Goal: Transaction & Acquisition: Purchase product/service

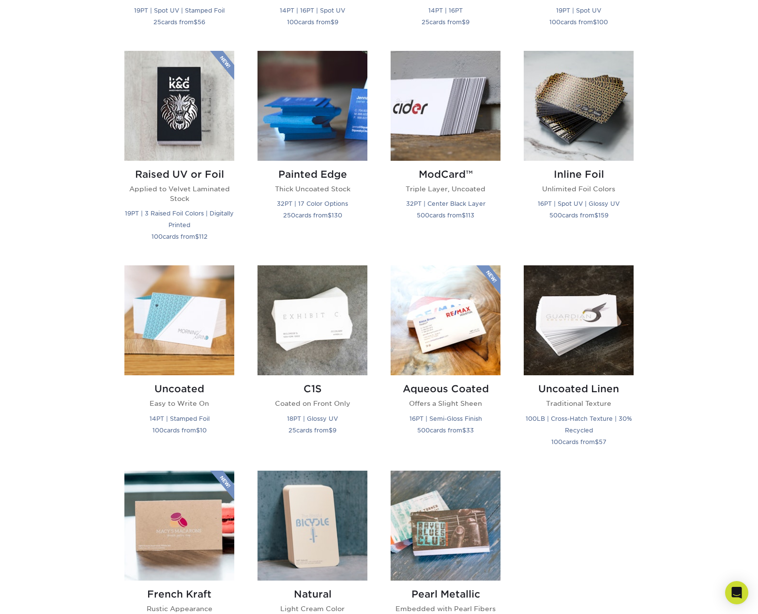
scroll to position [481, 0]
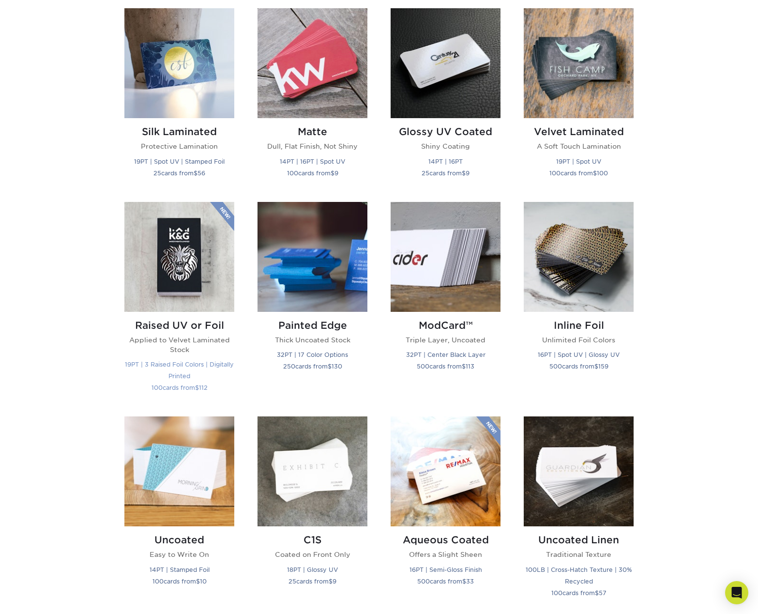
click at [172, 270] on img at bounding box center [179, 257] width 110 height 110
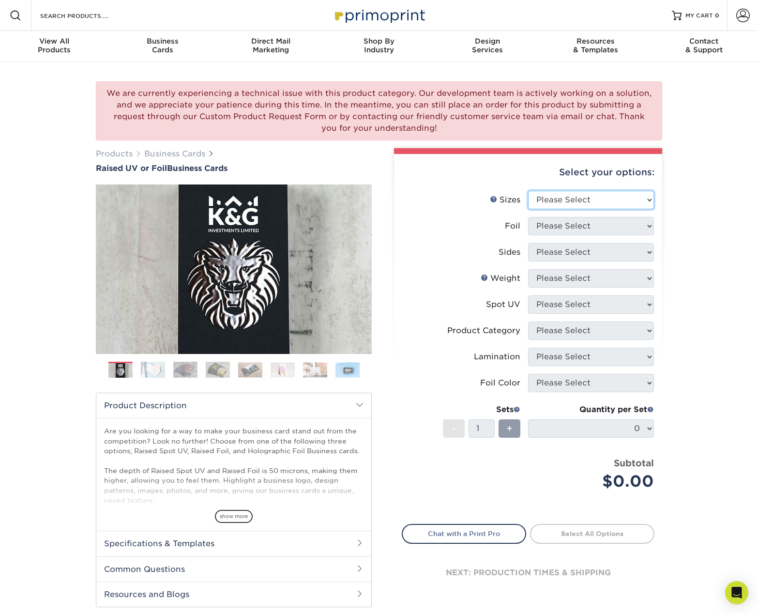
select select "2.00x3.50"
select select "1"
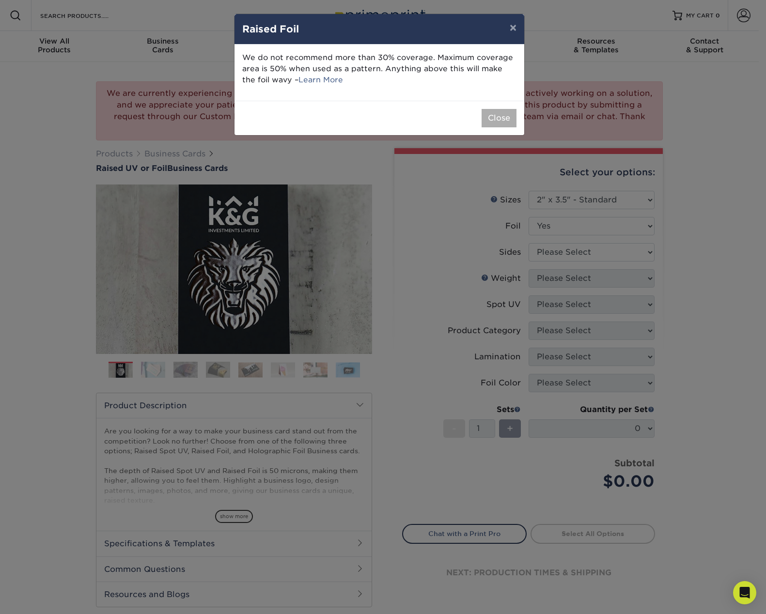
click at [508, 121] on button "Close" at bounding box center [498, 118] width 35 height 18
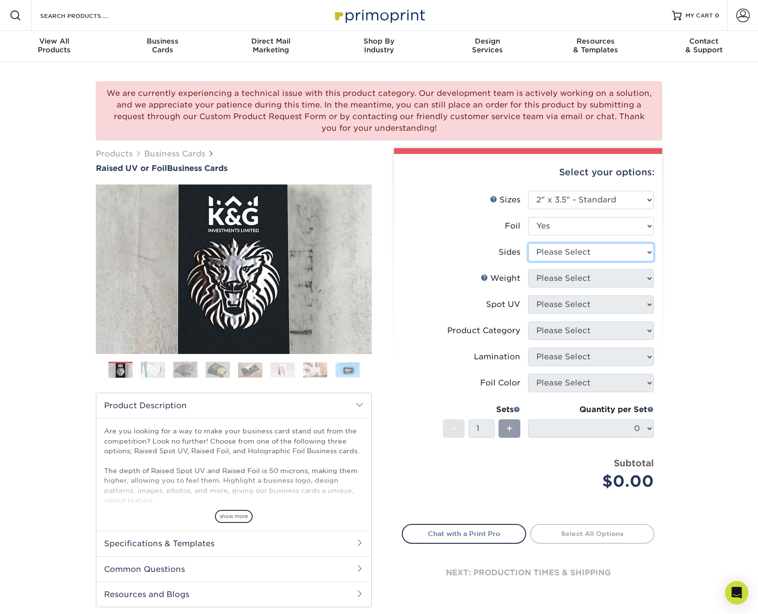
select select "34527644-b4fd-4ffb-9092-1318eefcd9d9"
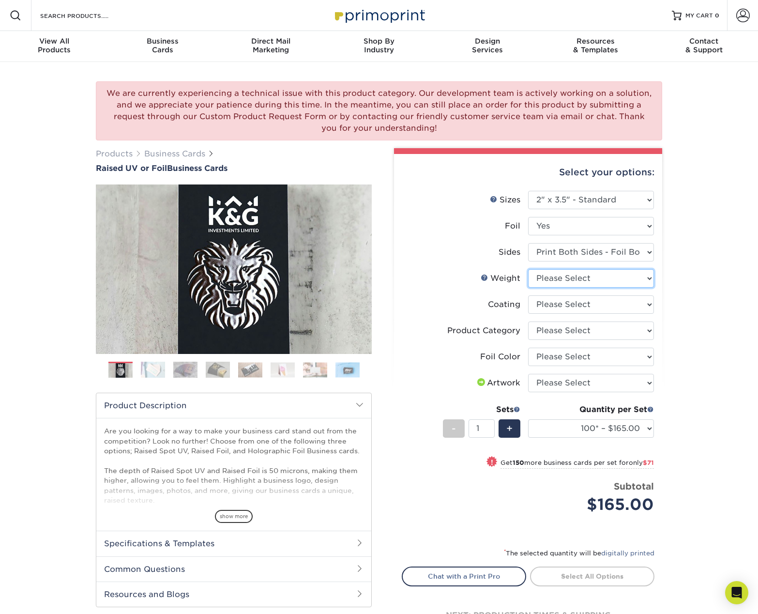
select select "16PT"
select select "3b5148f1-0588-4f88-a218-97bcfdce65c1"
select select "acffa4a5-22f9-4585-ba3f-0adaa54b8c85"
select select "upload"
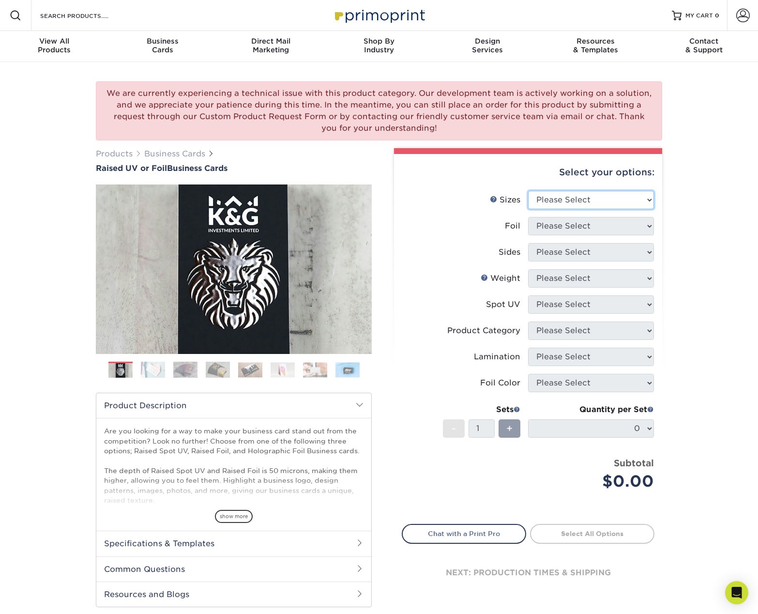
select select "2.00x3.50"
select select "1"
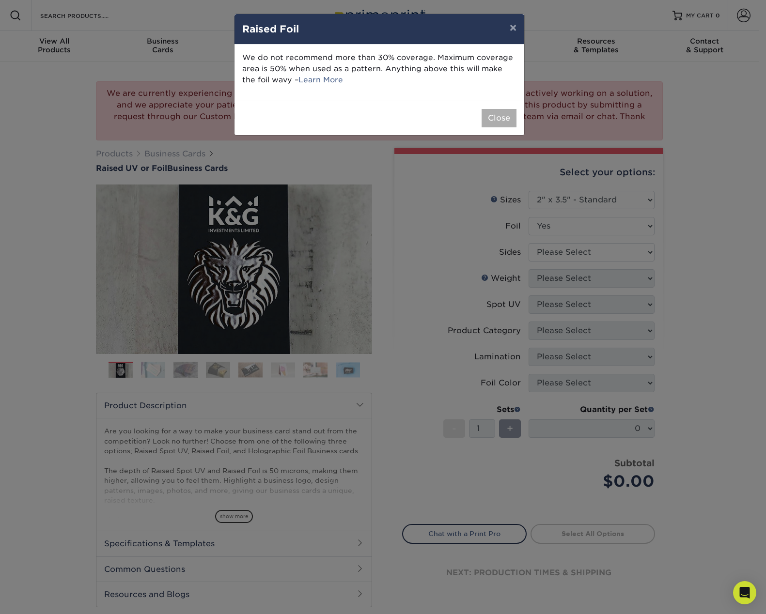
click at [496, 121] on button "Close" at bounding box center [498, 118] width 35 height 18
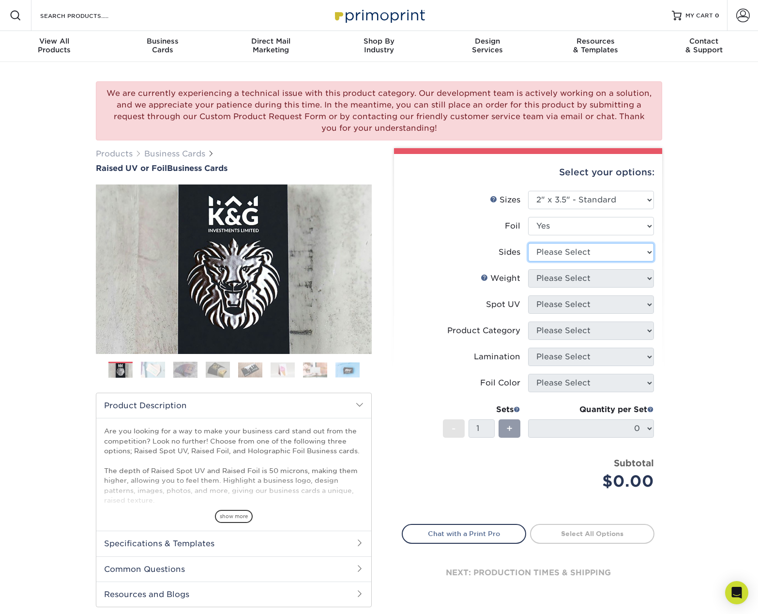
select select "34527644-b4fd-4ffb-9092-1318eefcd9d9"
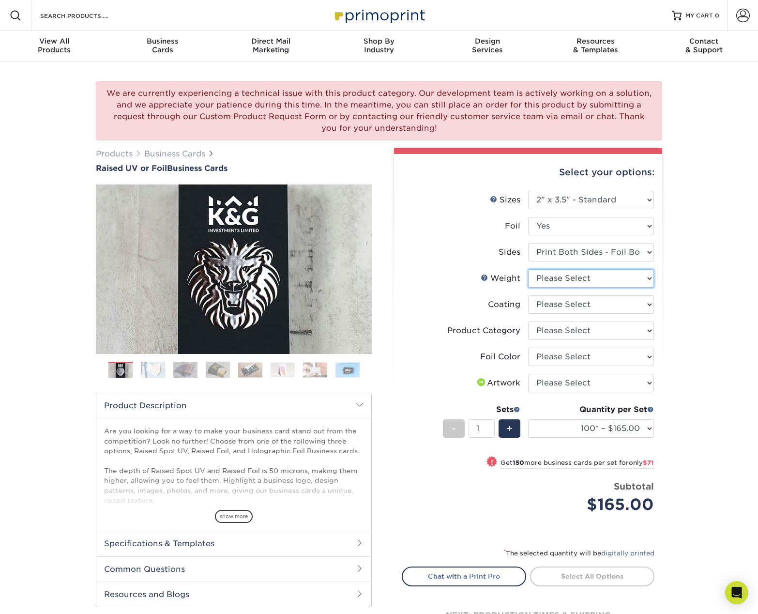
select select "16PT"
select select "3e7618de-abca-4bda-9f97-8b9129e913d8"
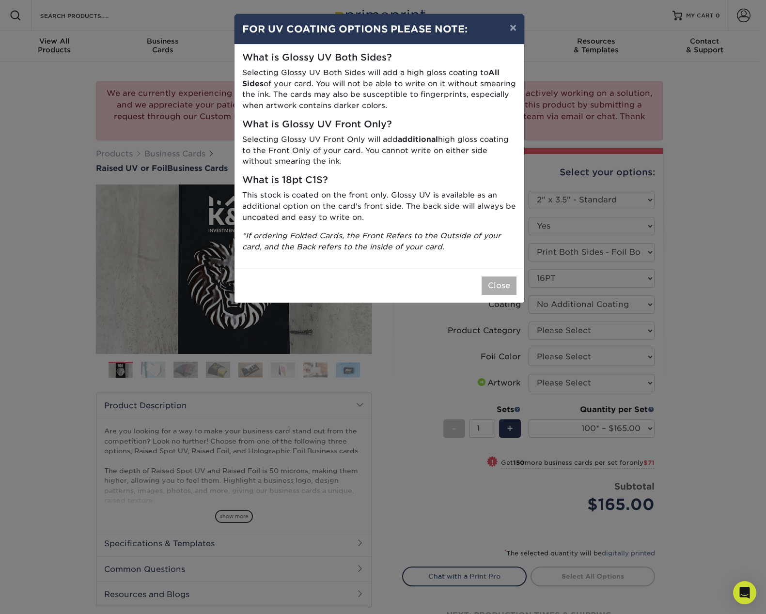
click at [504, 283] on button "Close" at bounding box center [498, 286] width 35 height 18
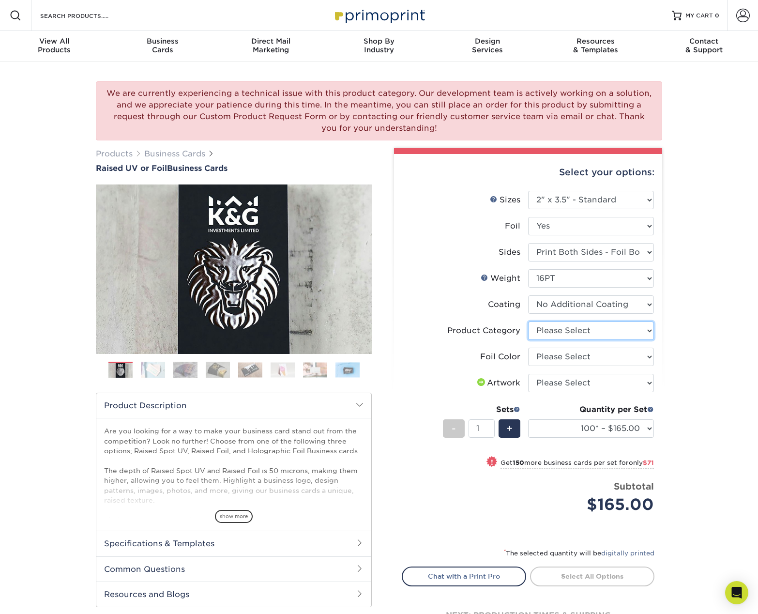
select select "3b5148f1-0588-4f88-a218-97bcfdce65c1"
select select "acffa4a5-22f9-4585-ba3f-0adaa54b8c85"
select select "upload"
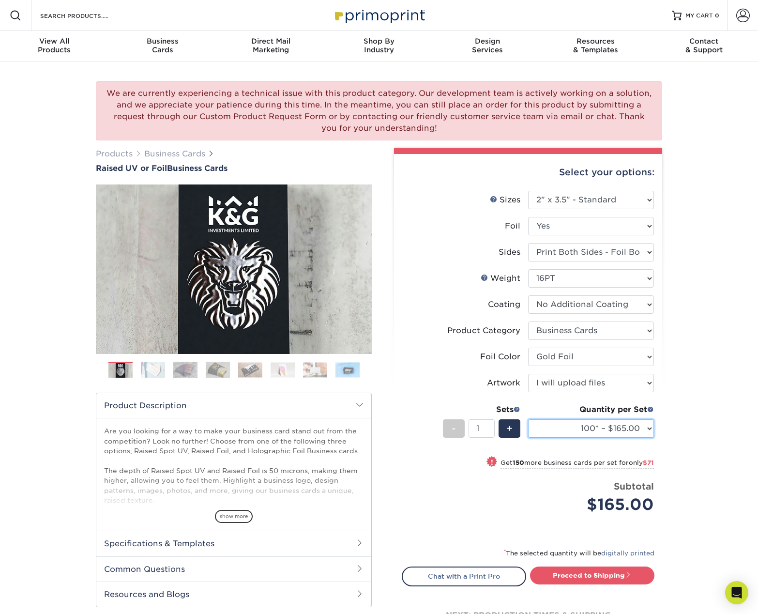
select select "500* – $319.00"
